Goal: Task Accomplishment & Management: Complete application form

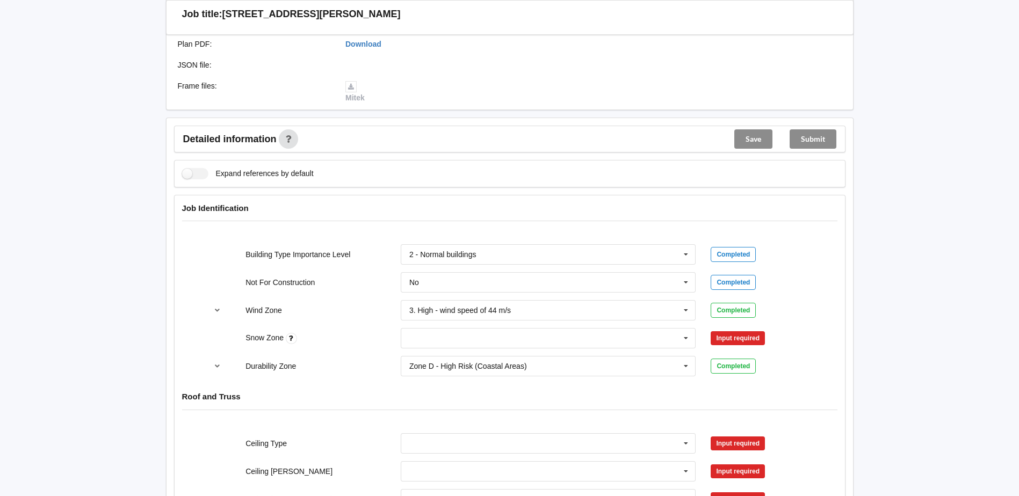
scroll to position [376, 0]
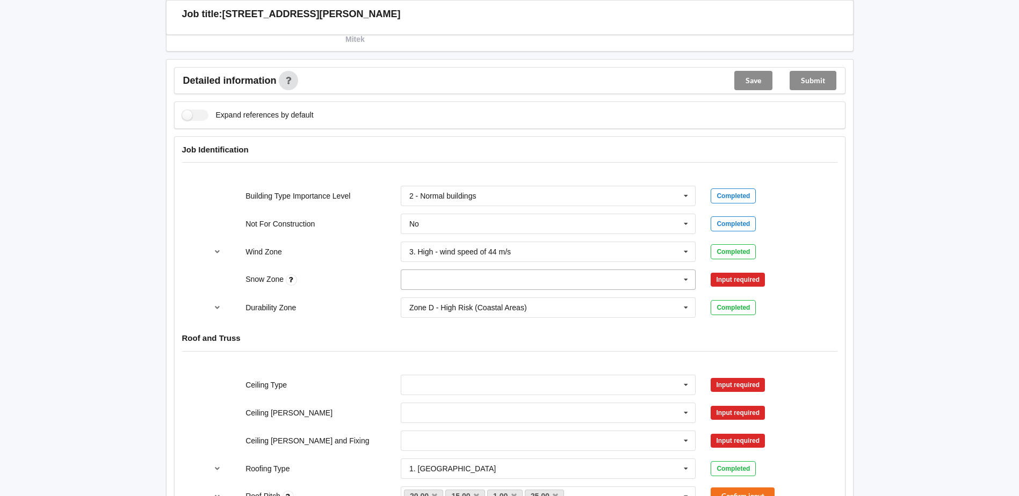
click at [497, 275] on input "text" at bounding box center [549, 279] width 294 height 19
click at [445, 301] on div "N0" at bounding box center [548, 300] width 294 height 20
click at [740, 276] on button "Confirm input" at bounding box center [743, 280] width 64 height 18
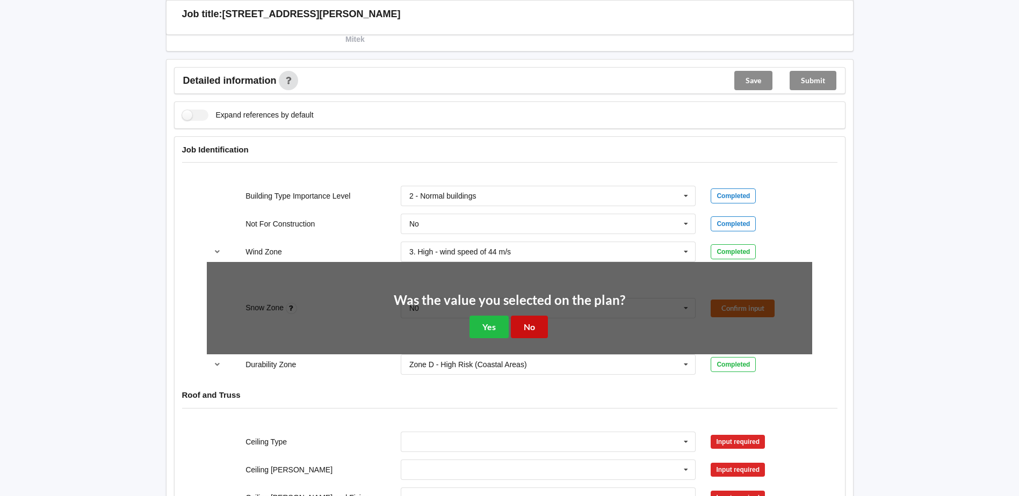
click at [530, 326] on button "No" at bounding box center [529, 327] width 37 height 22
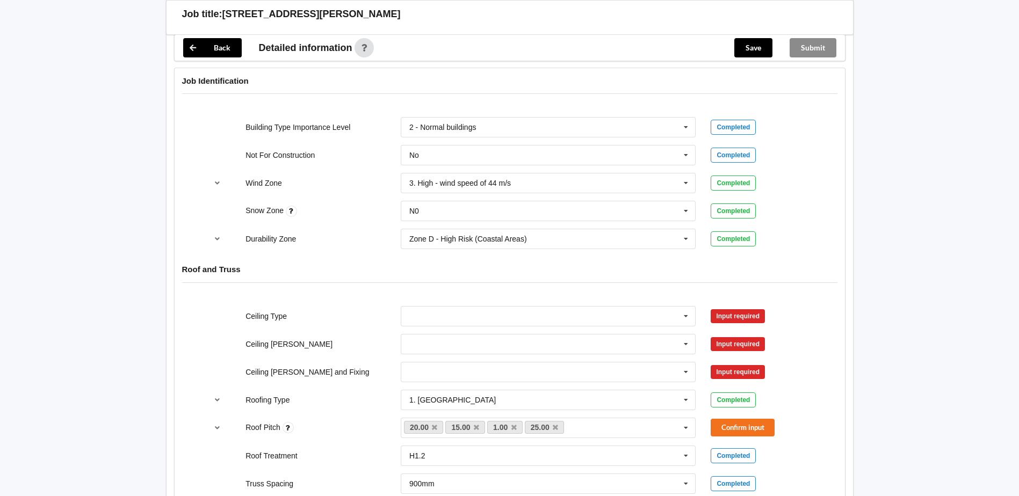
scroll to position [430, 0]
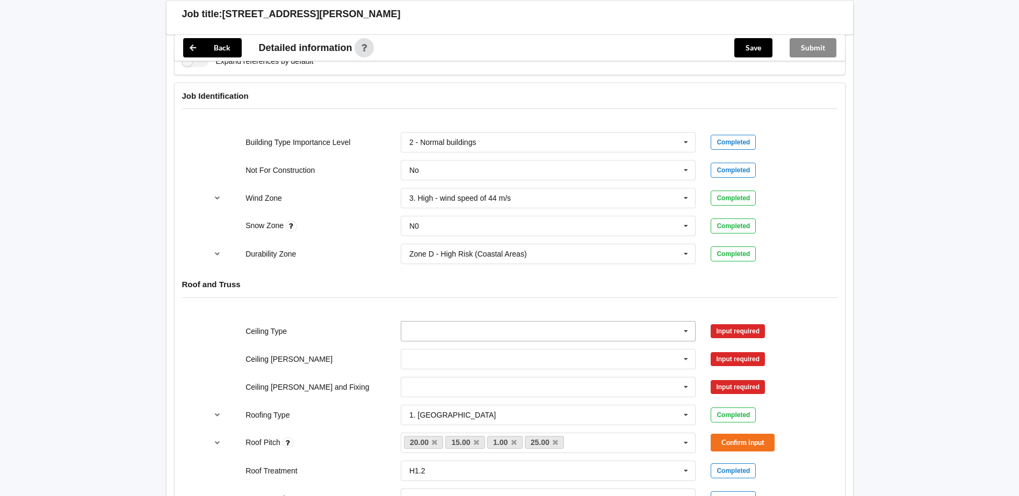
click at [442, 328] on input "text" at bounding box center [549, 331] width 294 height 19
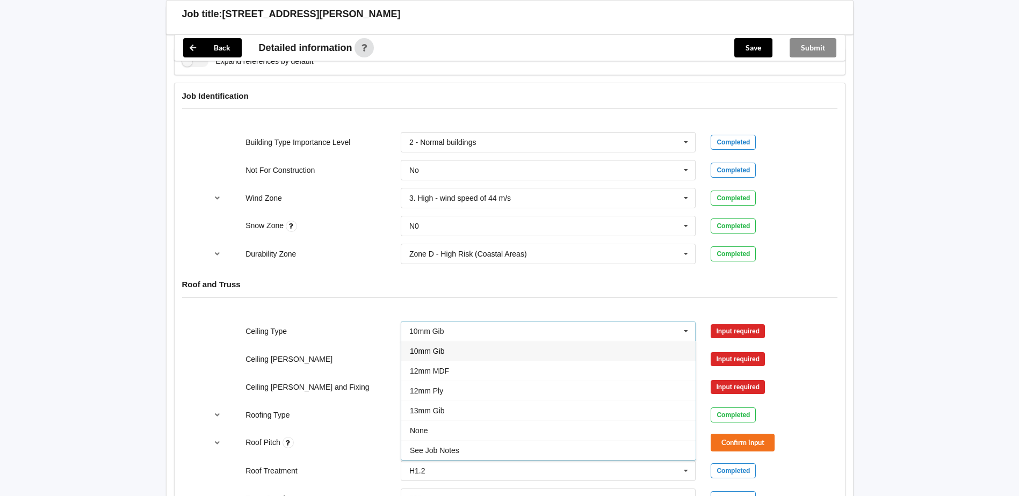
click at [440, 353] on span "10mm Gib" at bounding box center [427, 351] width 35 height 9
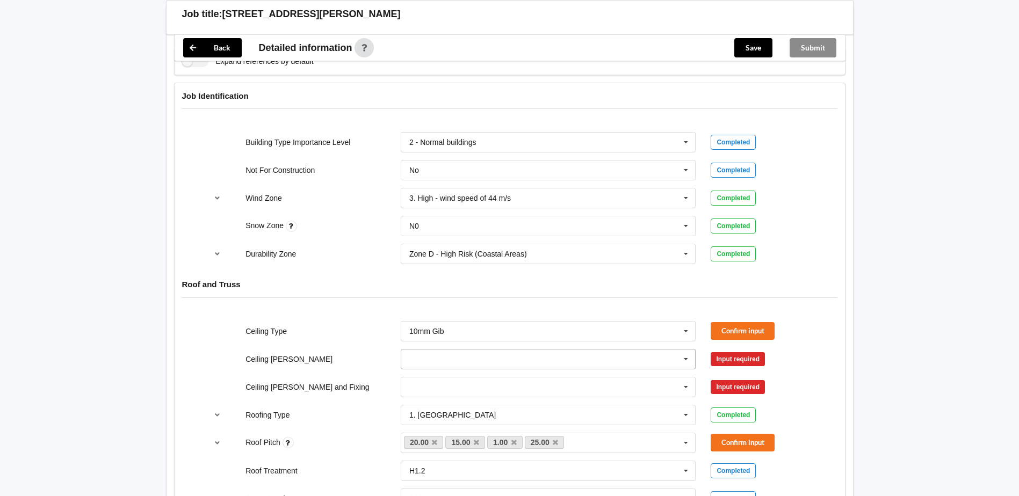
click at [440, 361] on input "text" at bounding box center [549, 359] width 294 height 19
click at [434, 384] on div "400mm" at bounding box center [548, 379] width 294 height 20
click at [434, 384] on input "text" at bounding box center [549, 387] width 294 height 19
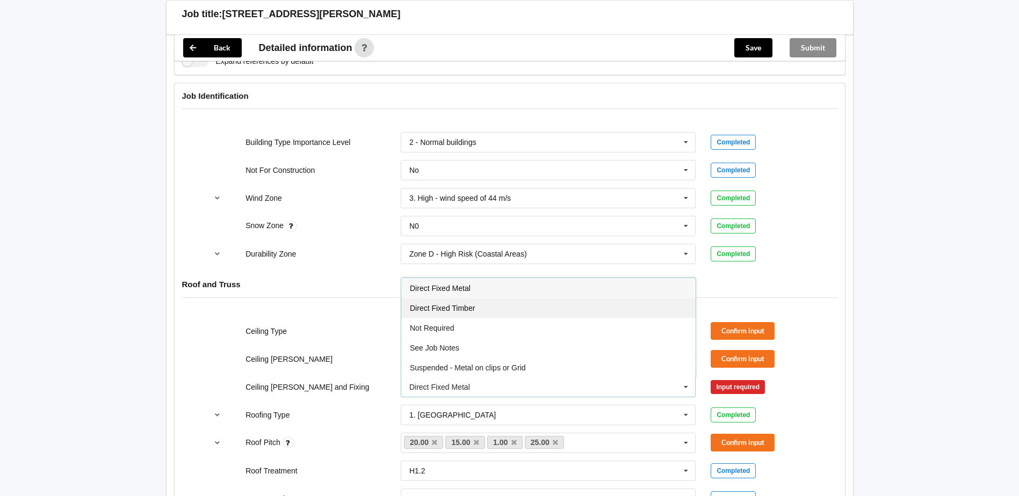
click at [446, 311] on span "Direct Fixed Timber" at bounding box center [442, 308] width 65 height 9
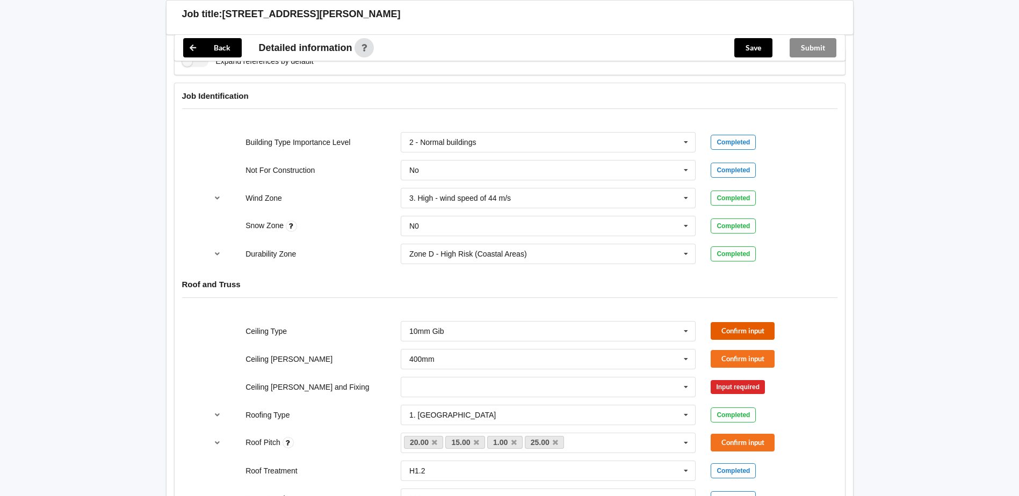
click at [735, 332] on button "Confirm input" at bounding box center [743, 331] width 64 height 18
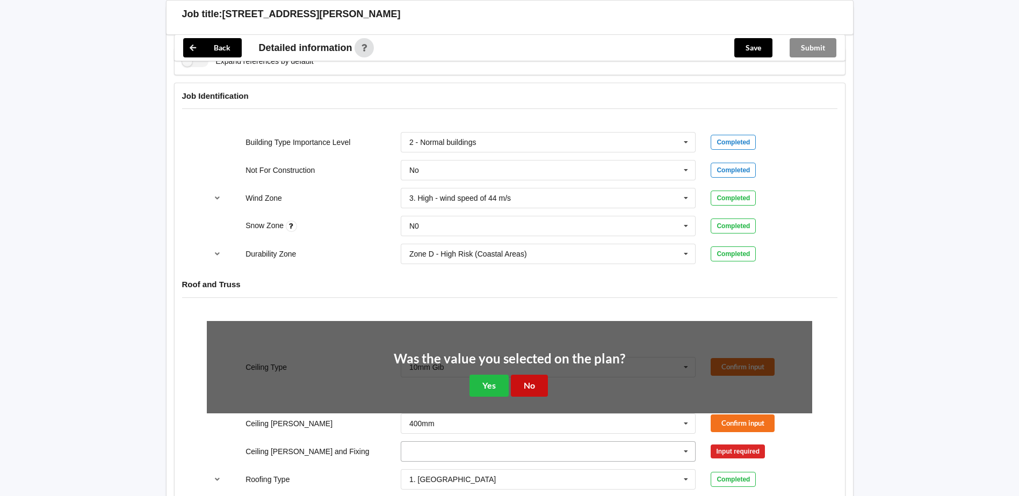
click at [534, 382] on button "No" at bounding box center [529, 386] width 37 height 22
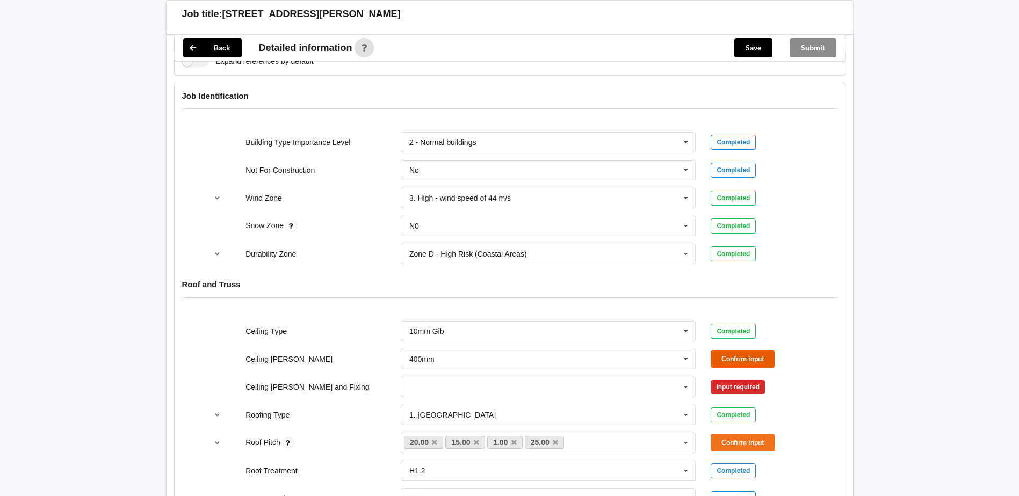
click at [741, 357] on button "Confirm input" at bounding box center [743, 359] width 64 height 18
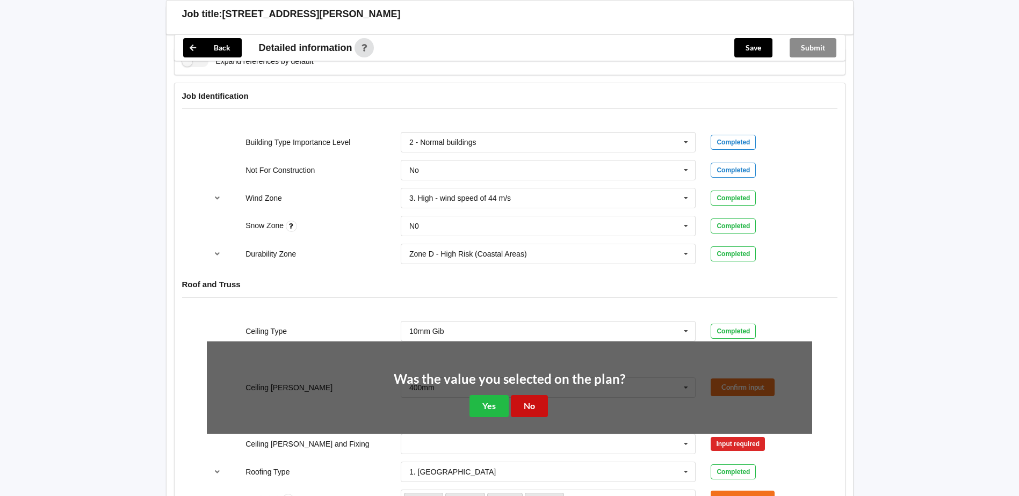
click at [531, 402] on button "No" at bounding box center [529, 406] width 37 height 22
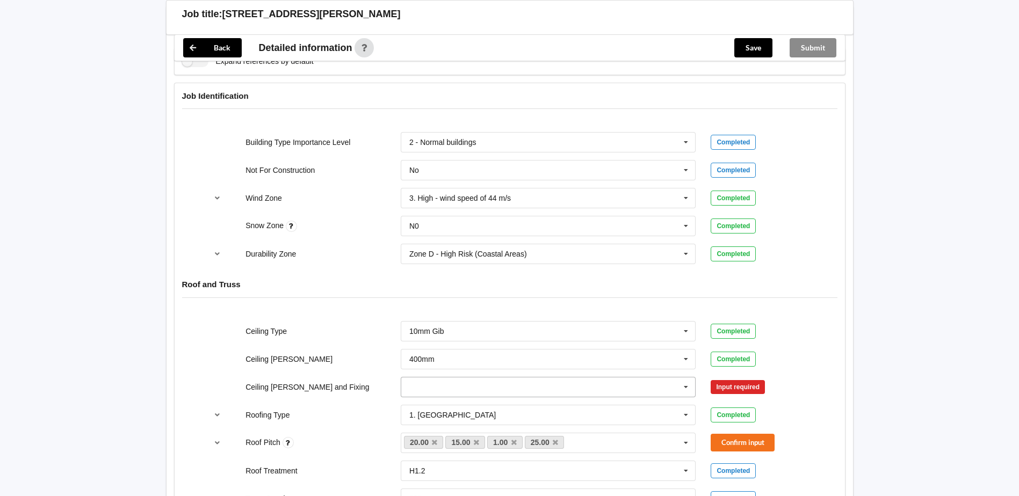
click at [444, 388] on input "text" at bounding box center [549, 387] width 294 height 19
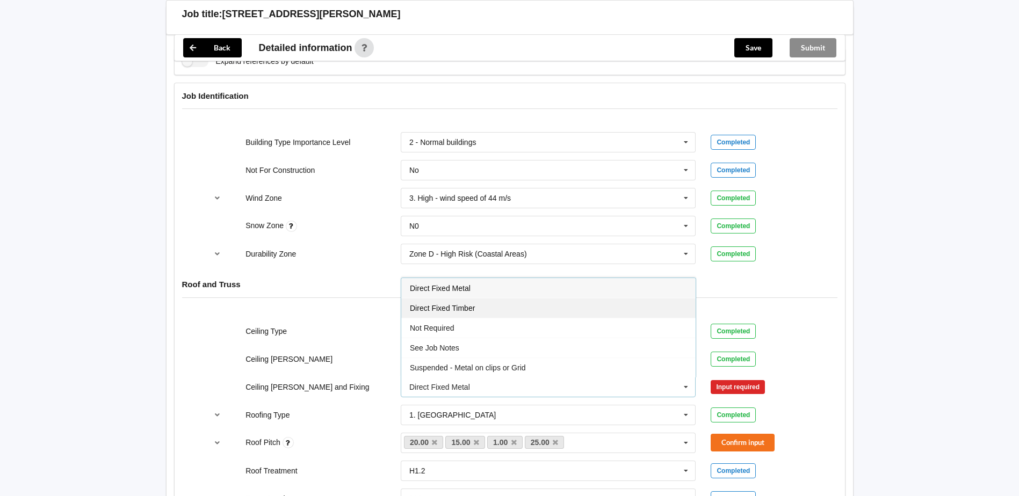
click at [473, 309] on span "Direct Fixed Timber" at bounding box center [442, 308] width 65 height 9
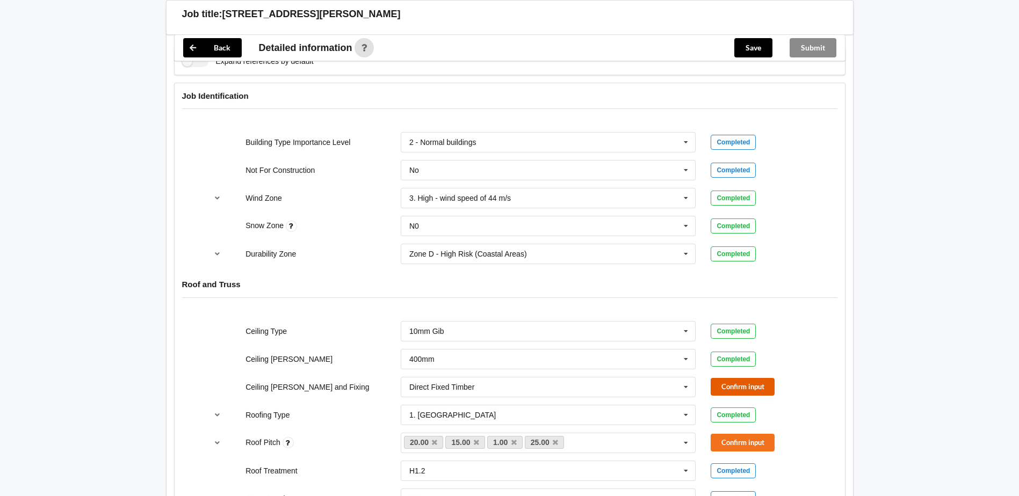
click at [738, 393] on button "Confirm input" at bounding box center [743, 387] width 64 height 18
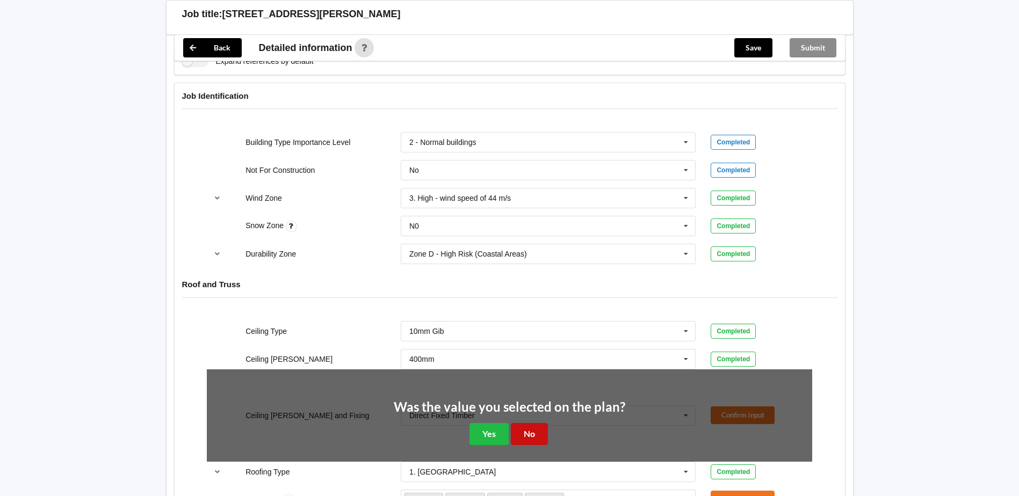
click at [535, 435] on button "No" at bounding box center [529, 434] width 37 height 22
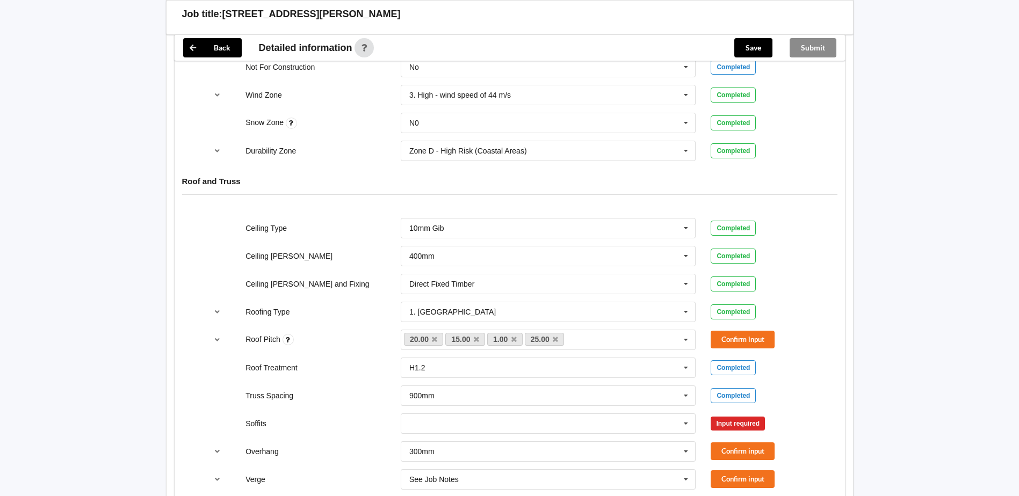
scroll to position [537, 0]
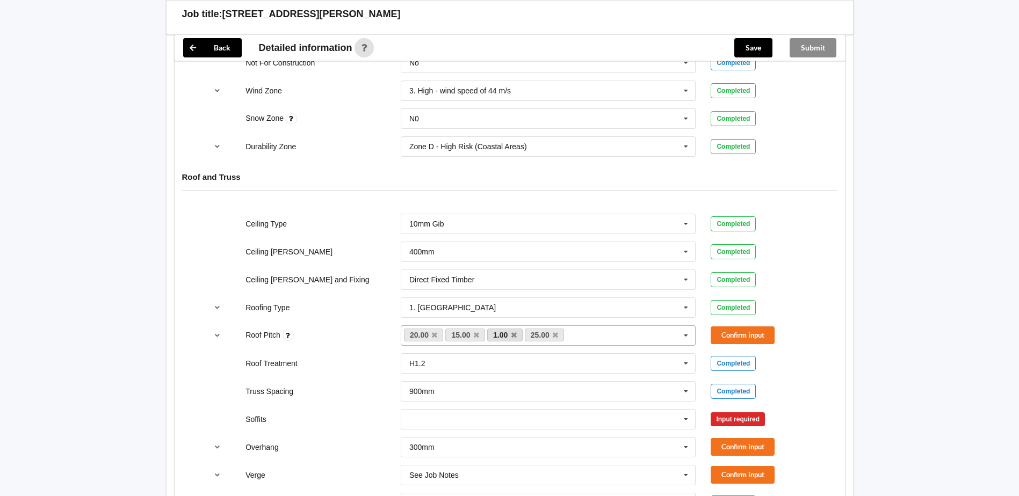
click at [510, 336] on link "1.00" at bounding box center [504, 335] width 35 height 13
click at [432, 418] on input "text" at bounding box center [549, 419] width 294 height 19
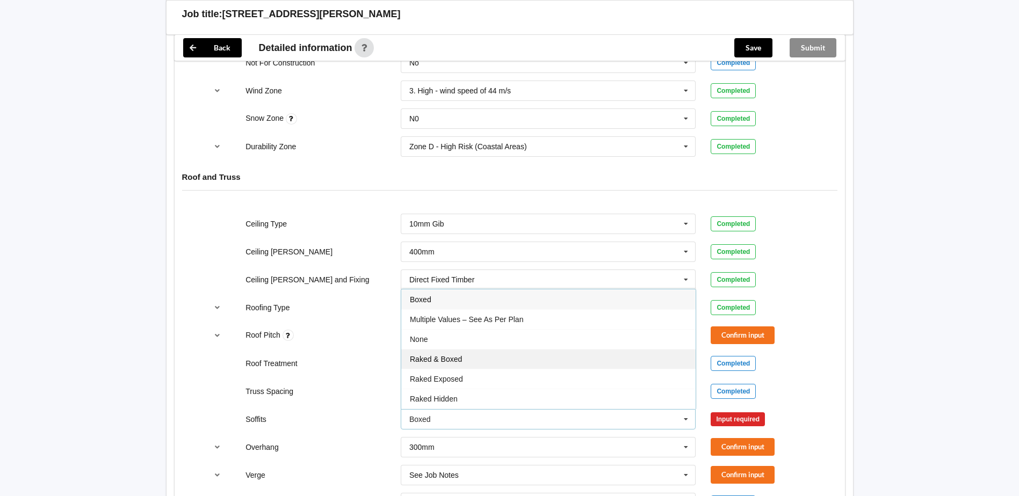
click at [462, 358] on span "Raked & Boxed" at bounding box center [436, 359] width 52 height 9
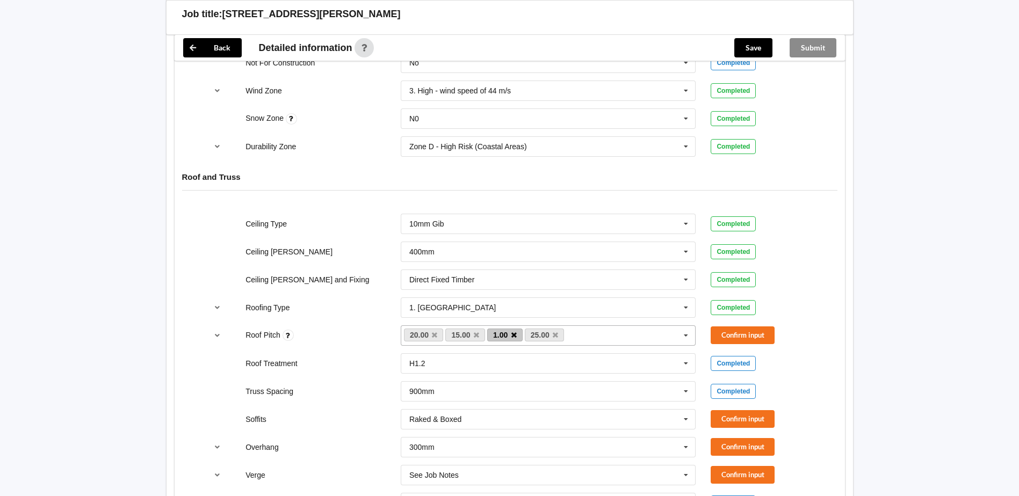
click at [515, 336] on icon at bounding box center [513, 335] width 5 height 7
click at [724, 337] on button "Confirm input" at bounding box center [743, 336] width 64 height 18
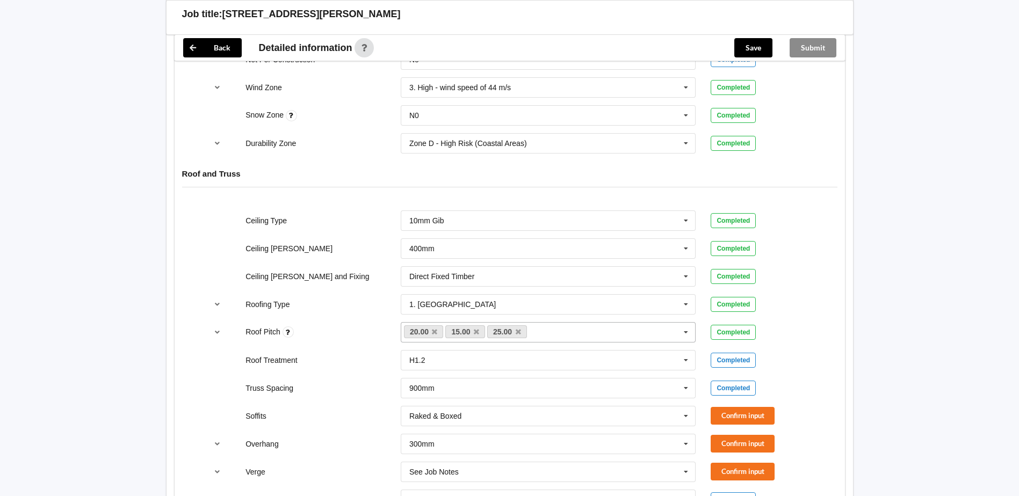
scroll to position [591, 0]
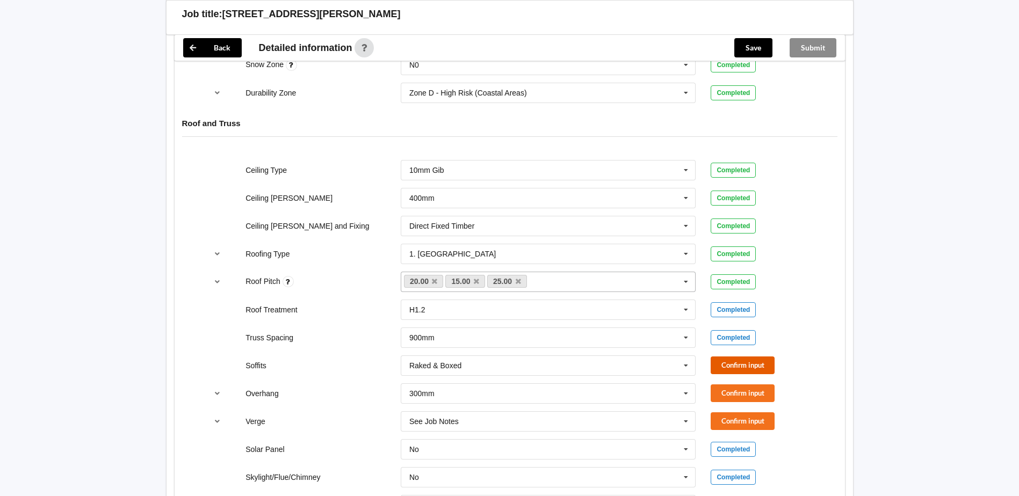
click at [730, 364] on button "Confirm input" at bounding box center [743, 366] width 64 height 18
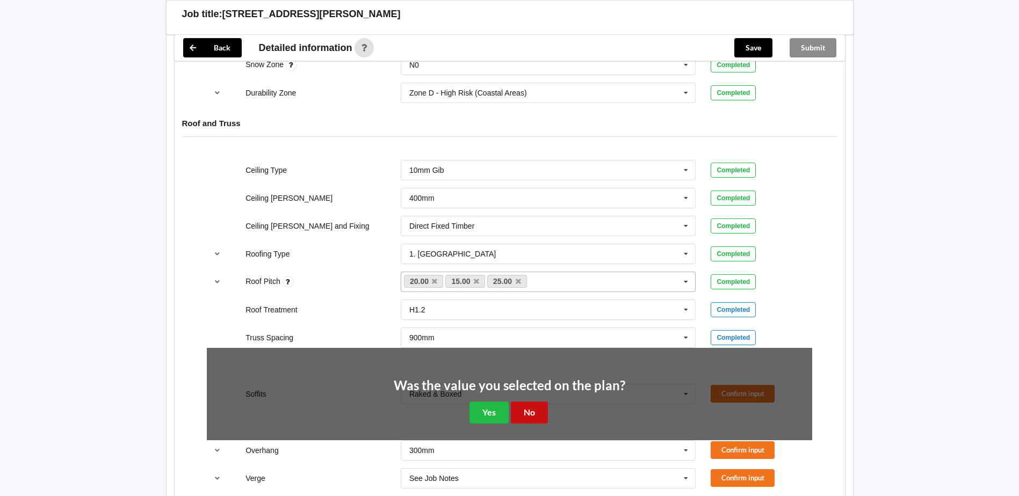
click at [541, 416] on button "No" at bounding box center [529, 413] width 37 height 22
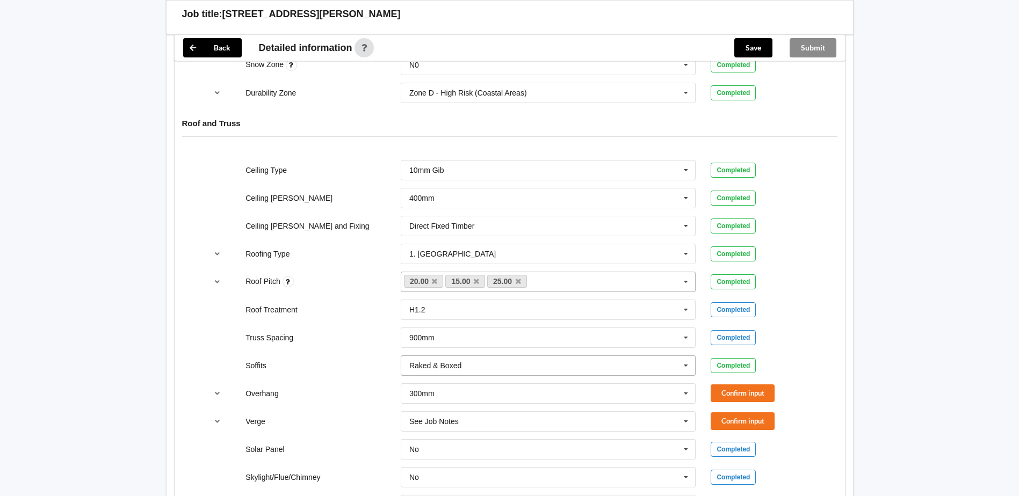
scroll to position [645, 0]
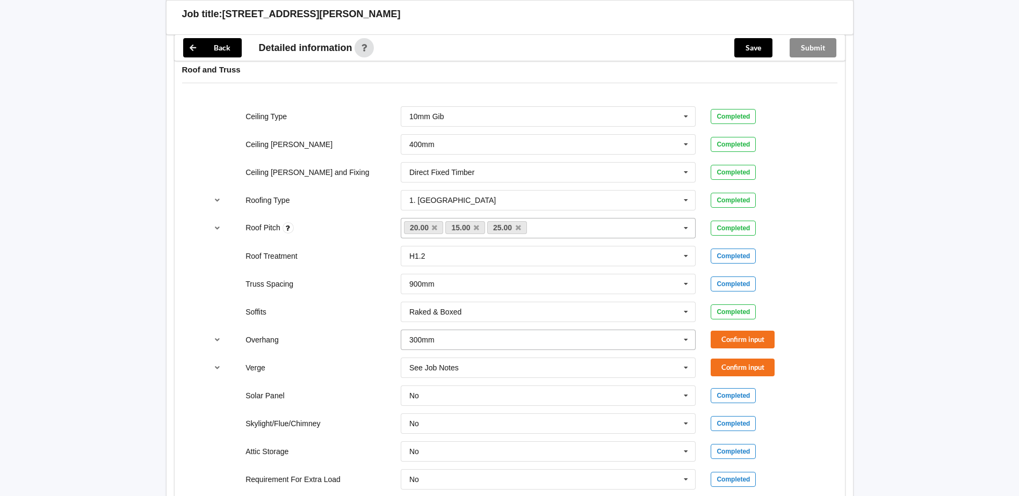
click at [502, 343] on input "text" at bounding box center [549, 339] width 294 height 19
click at [460, 359] on div "See Job Notes" at bounding box center [548, 360] width 294 height 20
click at [754, 341] on button "Confirm input" at bounding box center [743, 340] width 64 height 18
click at [740, 372] on button "Confirm input" at bounding box center [743, 368] width 64 height 18
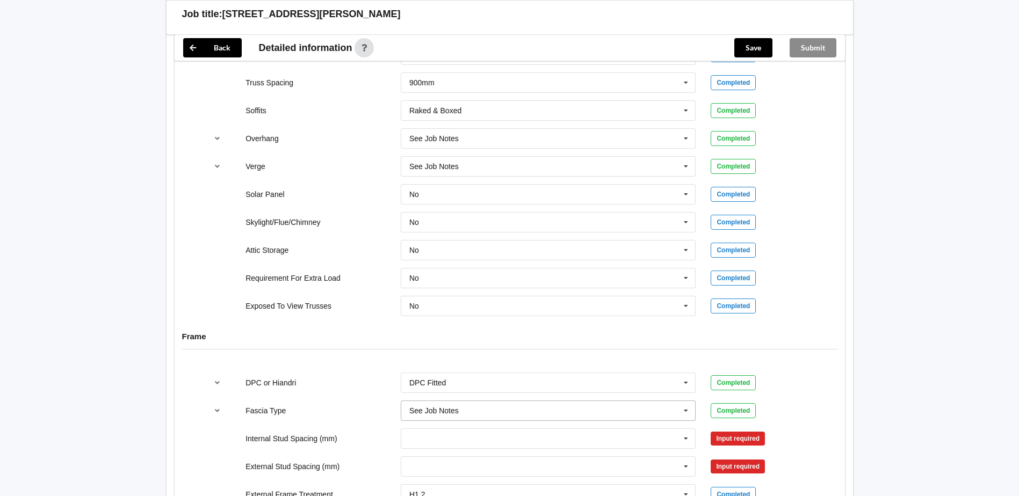
scroll to position [913, 0]
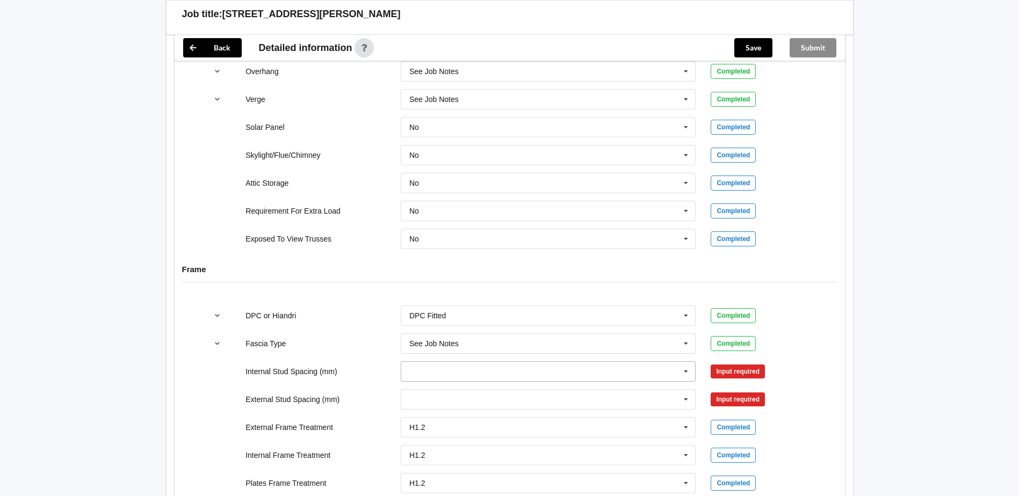
click at [598, 367] on input "text" at bounding box center [549, 371] width 294 height 19
click at [435, 352] on span "See Job Notes" at bounding box center [434, 352] width 49 height 9
click at [431, 401] on input "text" at bounding box center [549, 399] width 294 height 19
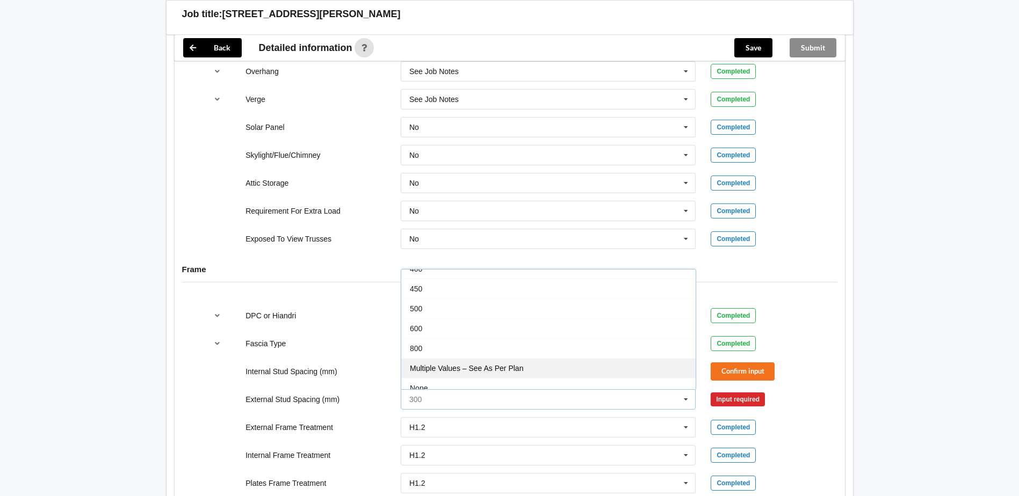
scroll to position [59, 0]
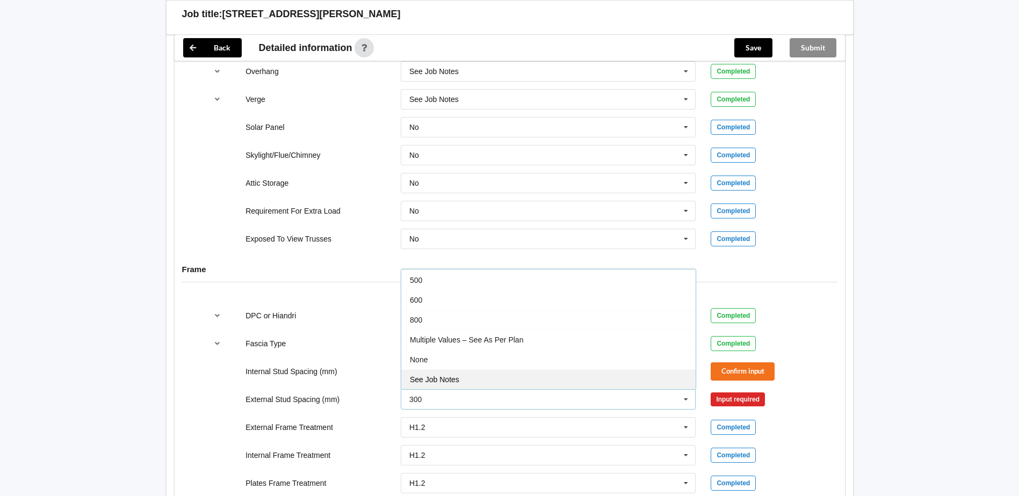
click at [451, 379] on span "See Job Notes" at bounding box center [434, 379] width 49 height 9
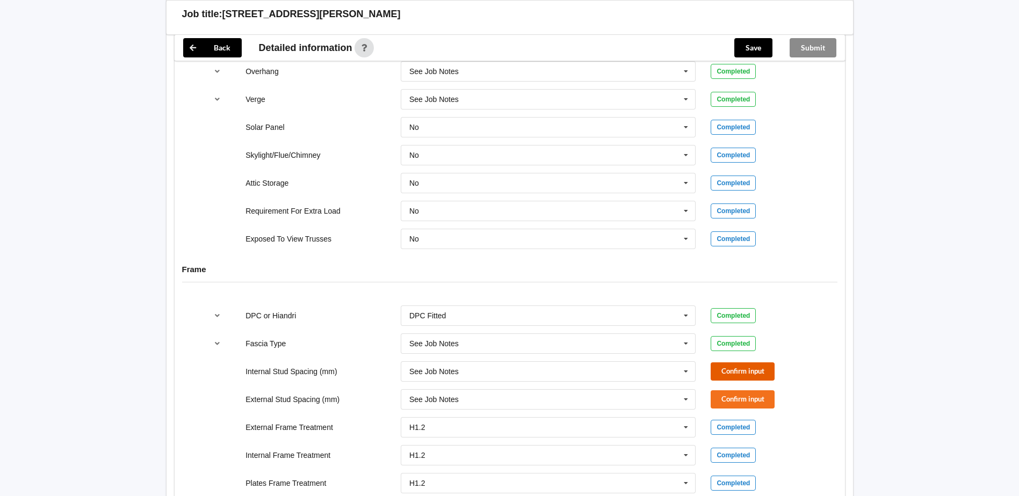
click at [770, 369] on button "Confirm input" at bounding box center [743, 372] width 64 height 18
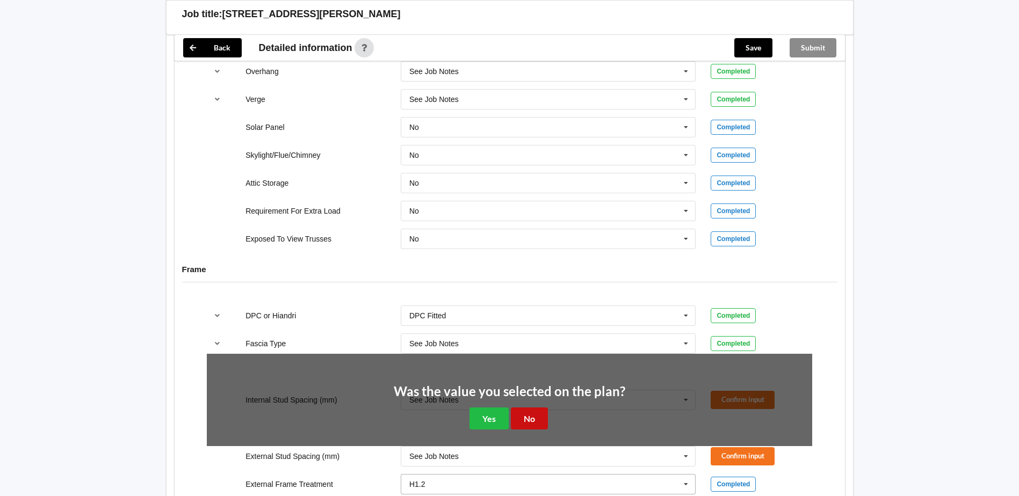
click at [525, 421] on button "No" at bounding box center [529, 419] width 37 height 22
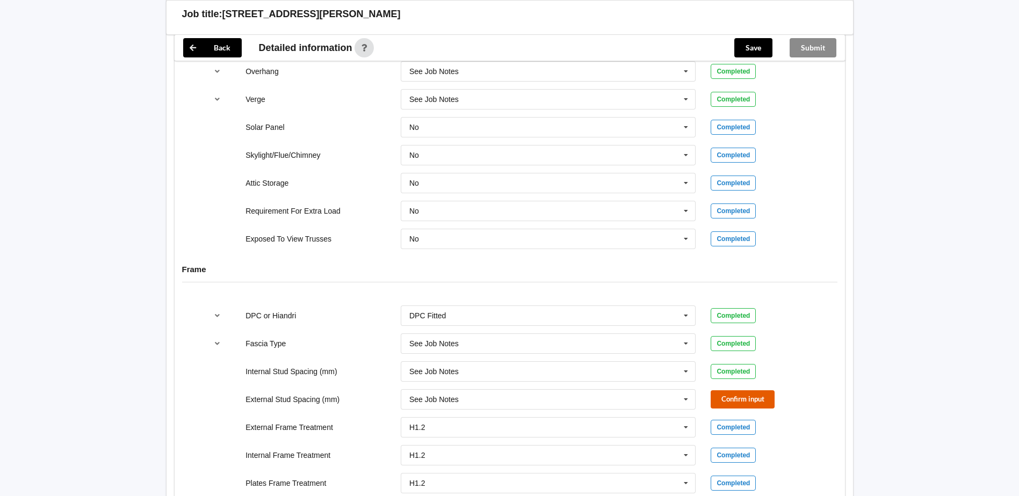
click at [740, 396] on button "Confirm input" at bounding box center [743, 400] width 64 height 18
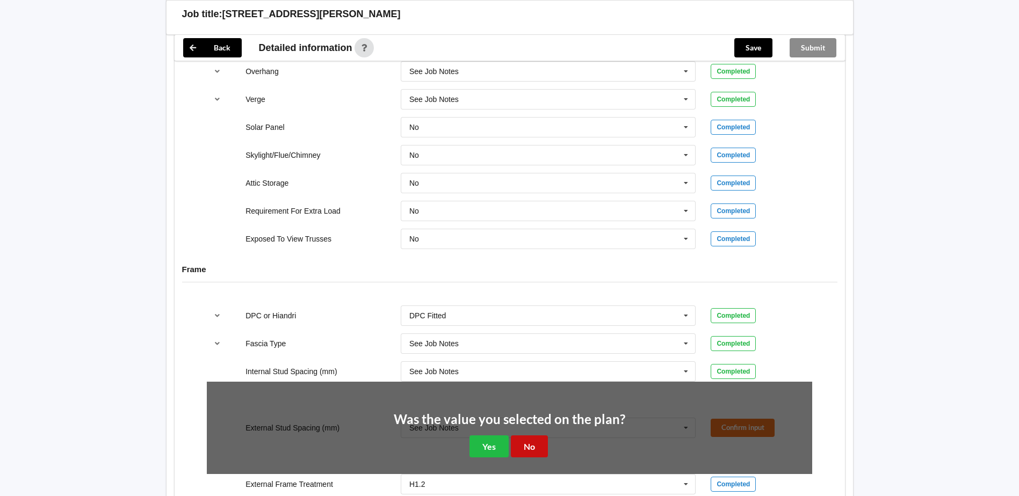
click at [532, 448] on button "No" at bounding box center [529, 447] width 37 height 22
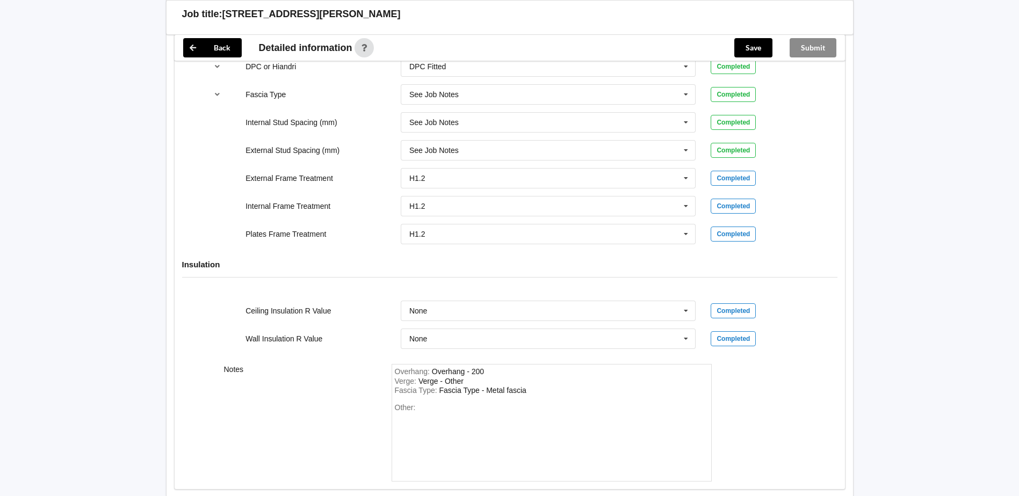
scroll to position [1182, 0]
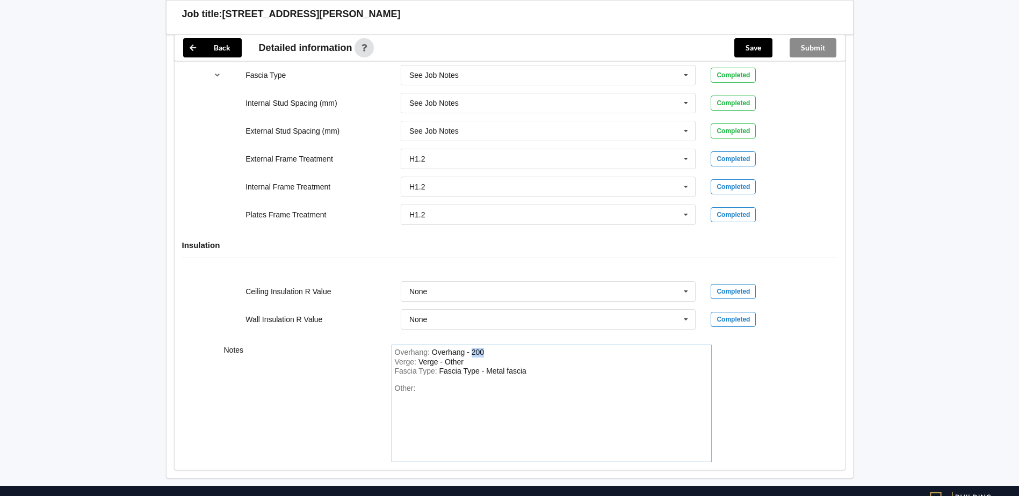
drag, startPoint x: 486, startPoint y: 354, endPoint x: 472, endPoint y: 353, distance: 14.0
click at [472, 353] on div "Overhang : Overhang - 200" at bounding box center [552, 353] width 314 height 10
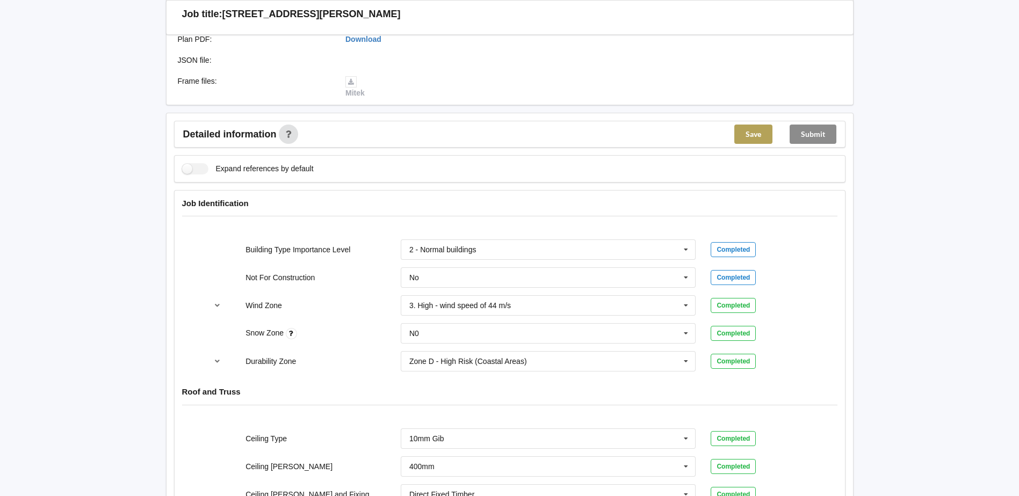
click at [753, 138] on button "Save" at bounding box center [753, 134] width 38 height 19
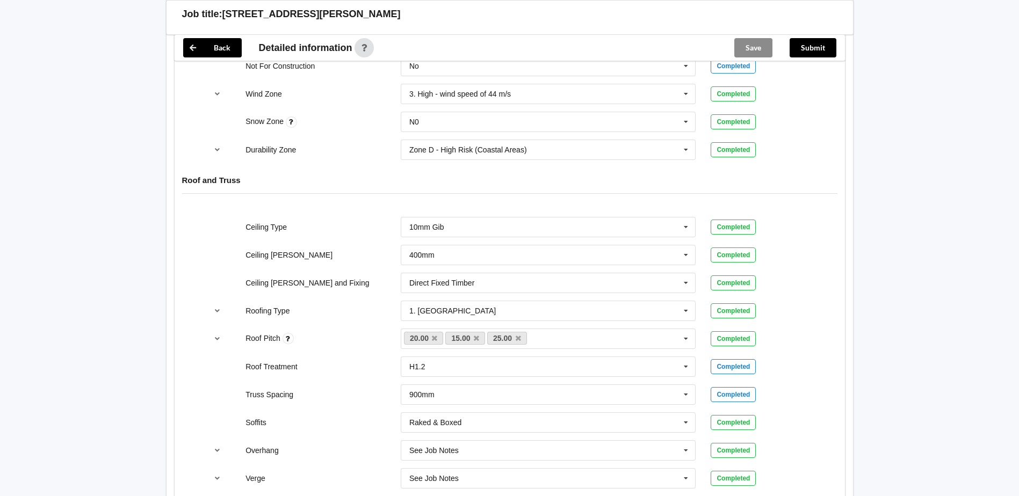
scroll to position [537, 0]
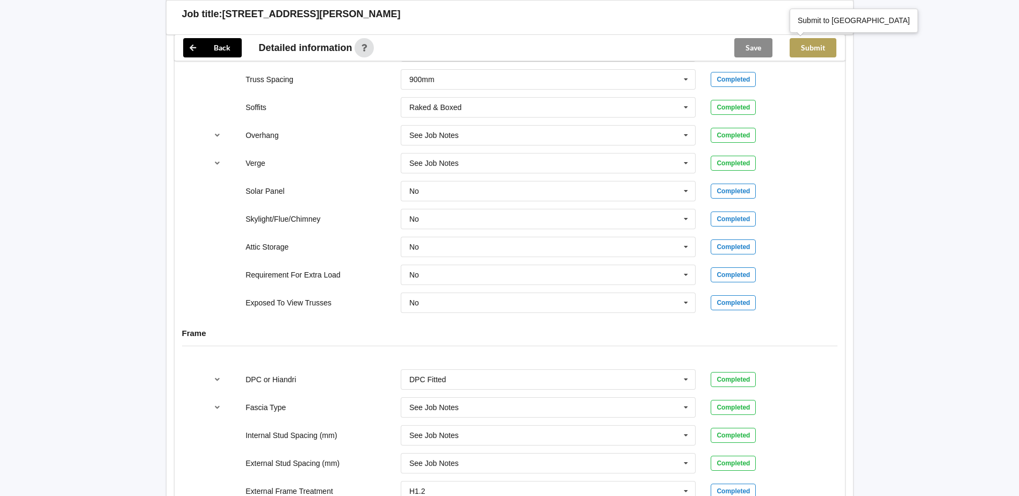
click at [804, 48] on button "Submit" at bounding box center [813, 47] width 47 height 19
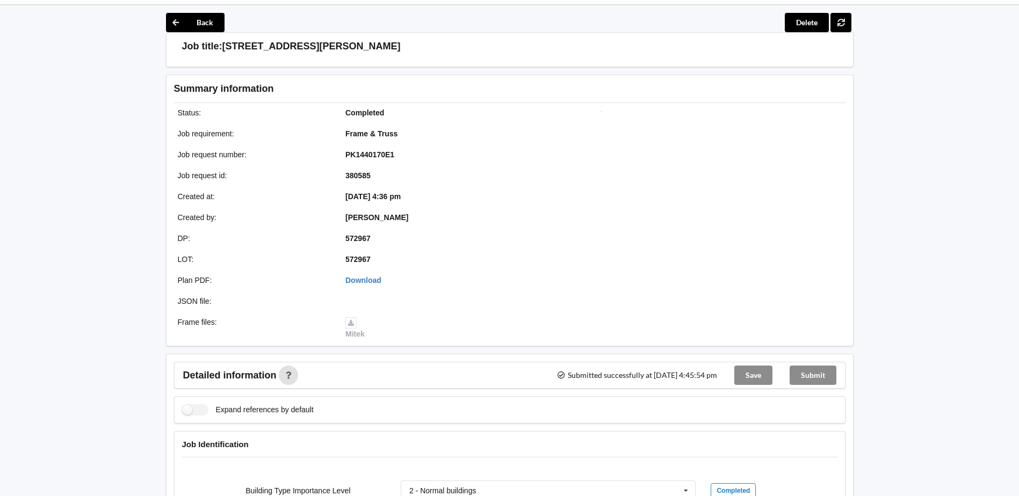
scroll to position [0, 0]
